Goal: Transaction & Acquisition: Book appointment/travel/reservation

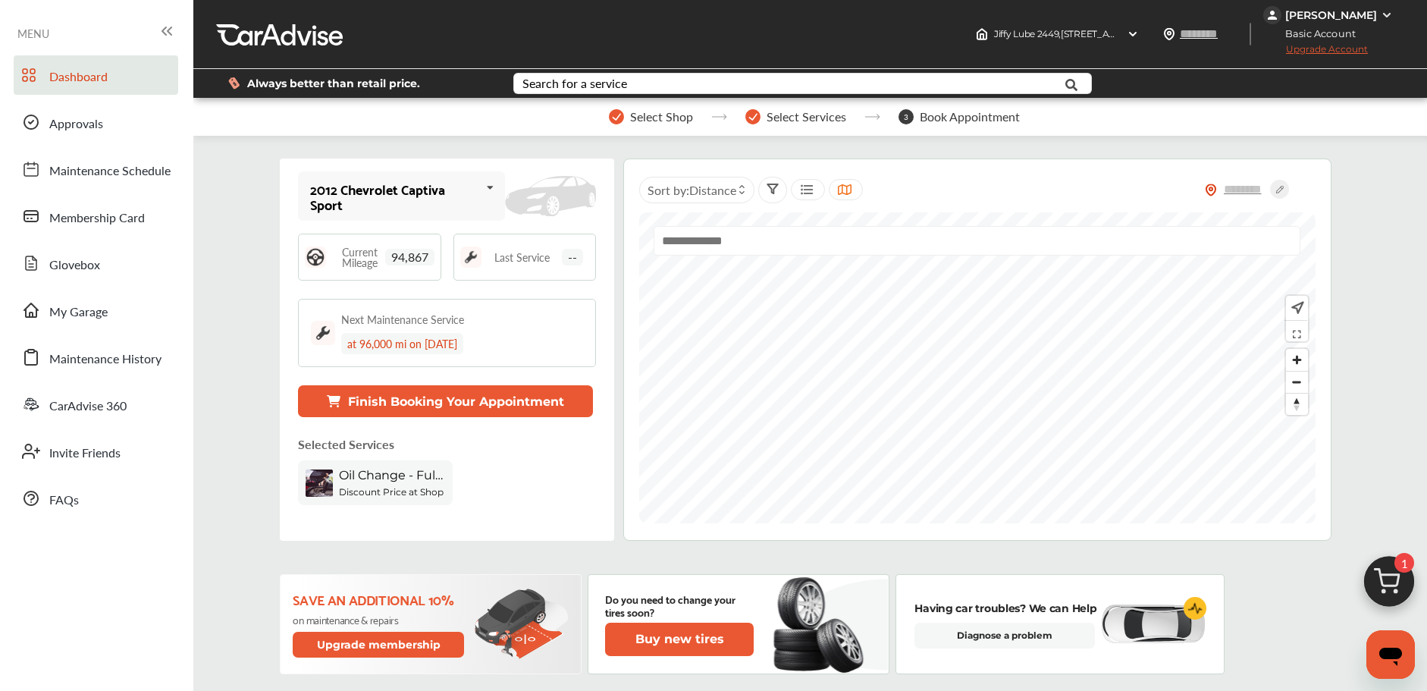
click at [1378, 570] on img at bounding box center [1388, 585] width 73 height 73
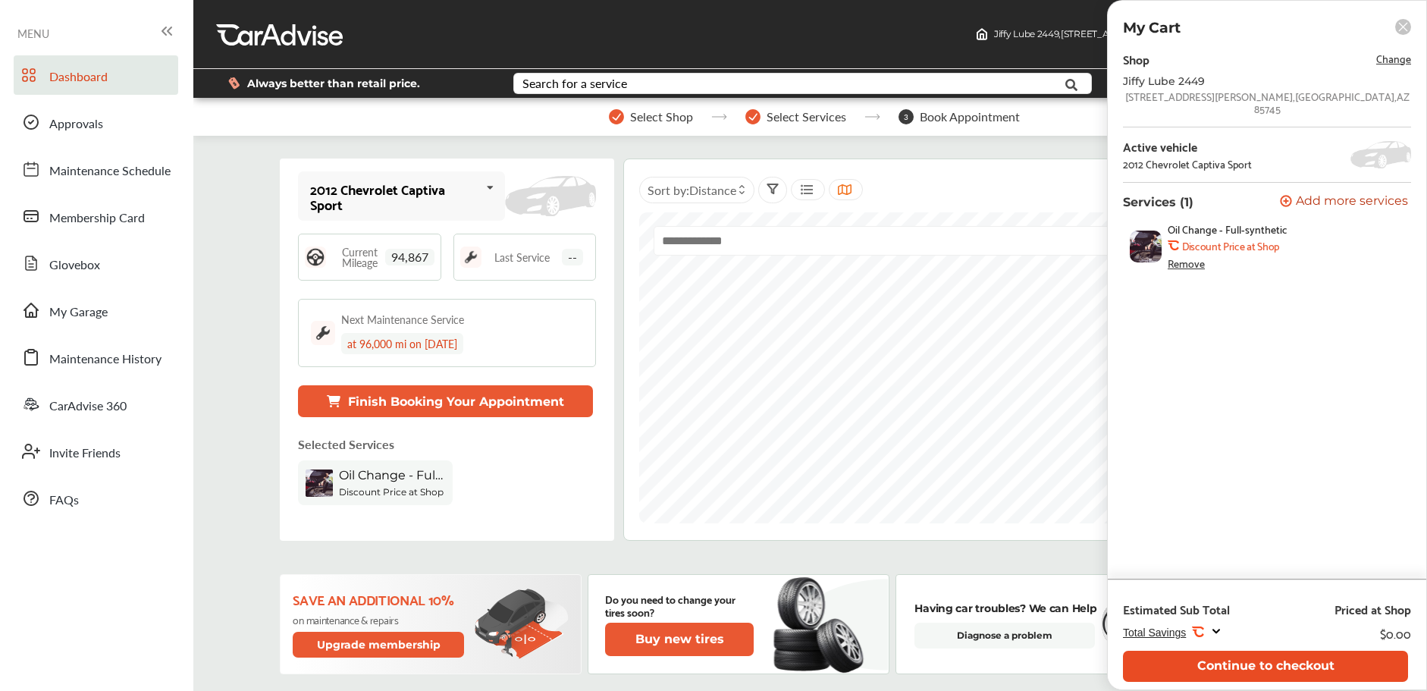
click at [1211, 669] on button "Continue to checkout" at bounding box center [1265, 665] width 285 height 31
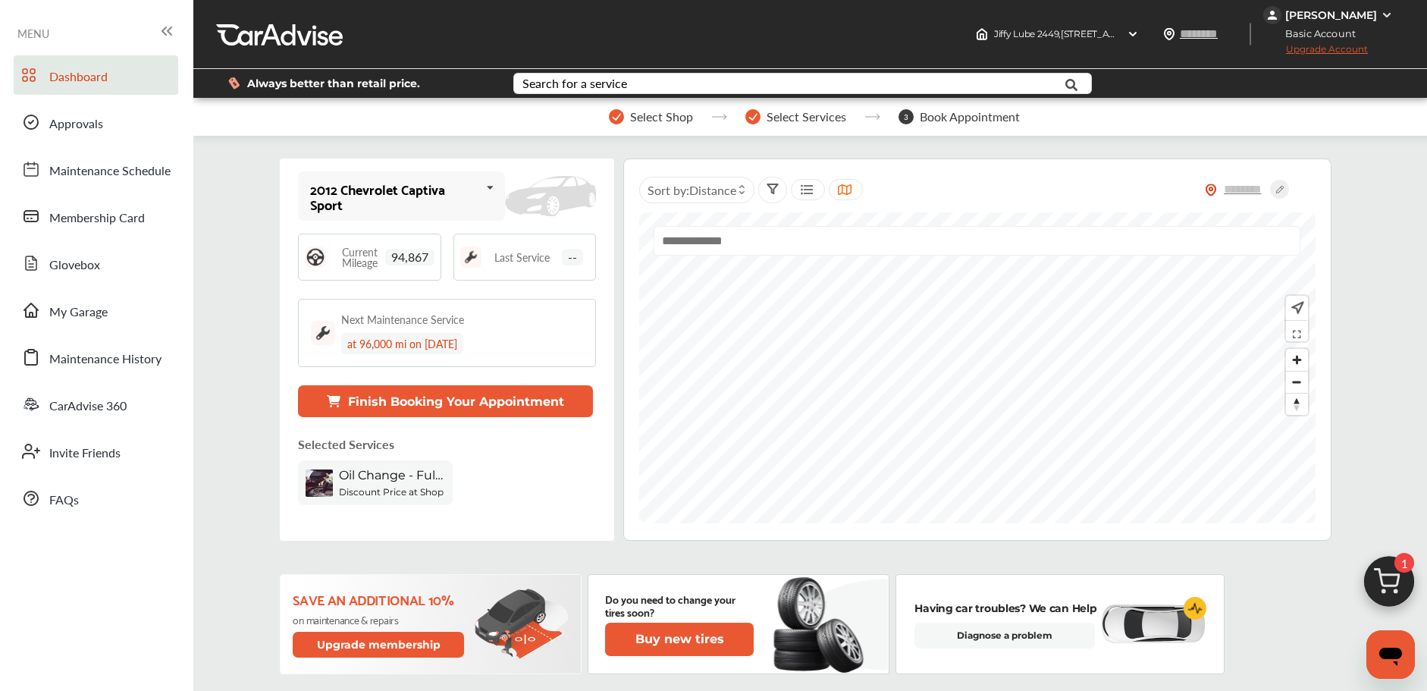
click at [1386, 574] on img at bounding box center [1388, 585] width 73 height 73
